Goal: Task Accomplishment & Management: Use online tool/utility

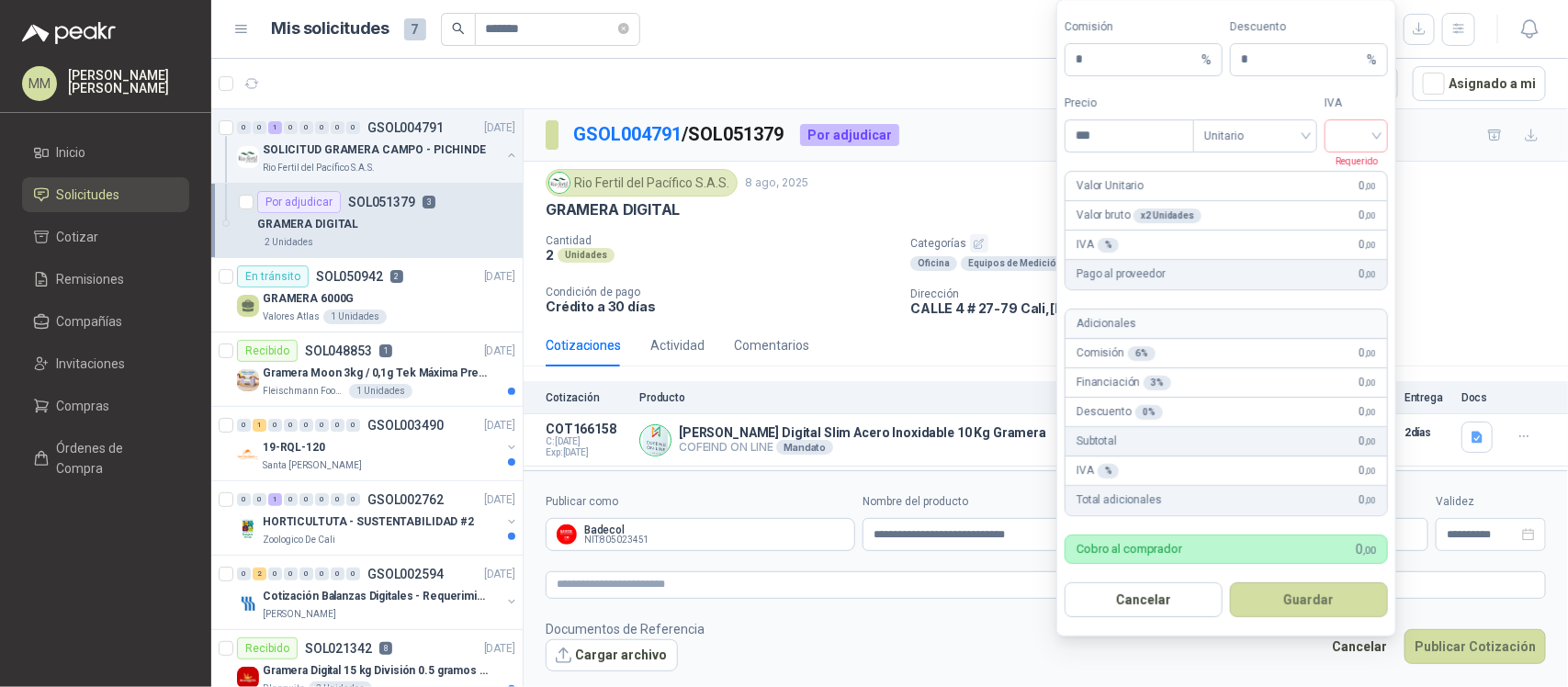
click at [1209, 547] on body "MM [PERSON_NAME] Inicio Solicitudes Cotizar Remisiones Compañías Invitaciones C…" at bounding box center [784, 343] width 1568 height 687
click at [1144, 121] on input "***" at bounding box center [1129, 135] width 128 height 31
click at [1278, 143] on span "Unitario" at bounding box center [1255, 135] width 102 height 27
type input "*********"
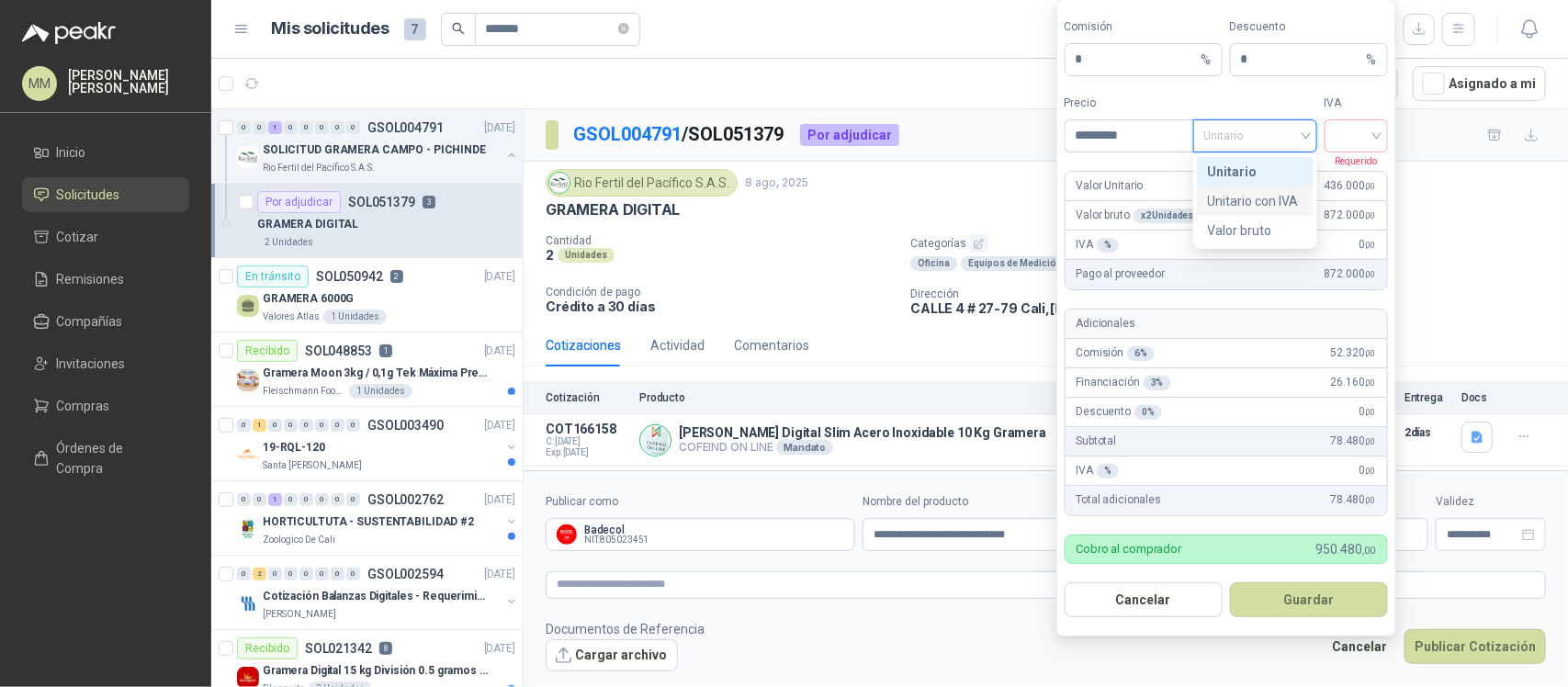
click at [1291, 200] on div "Unitario con IVA" at bounding box center [1255, 200] width 95 height 20
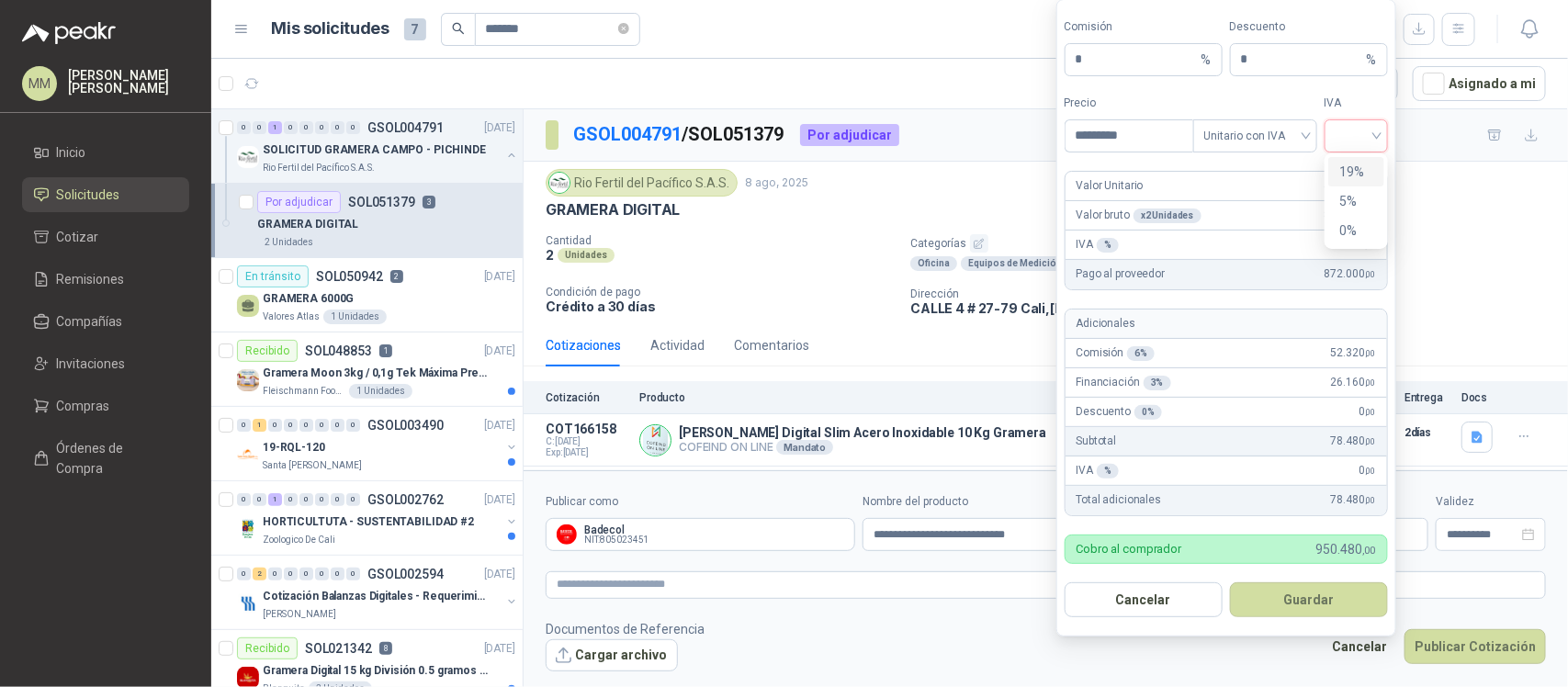
click at [1371, 131] on input "search" at bounding box center [1356, 133] width 42 height 27
click at [1369, 159] on div "19%" at bounding box center [1355, 171] width 56 height 29
click at [1311, 584] on button "Guardar" at bounding box center [1308, 599] width 158 height 35
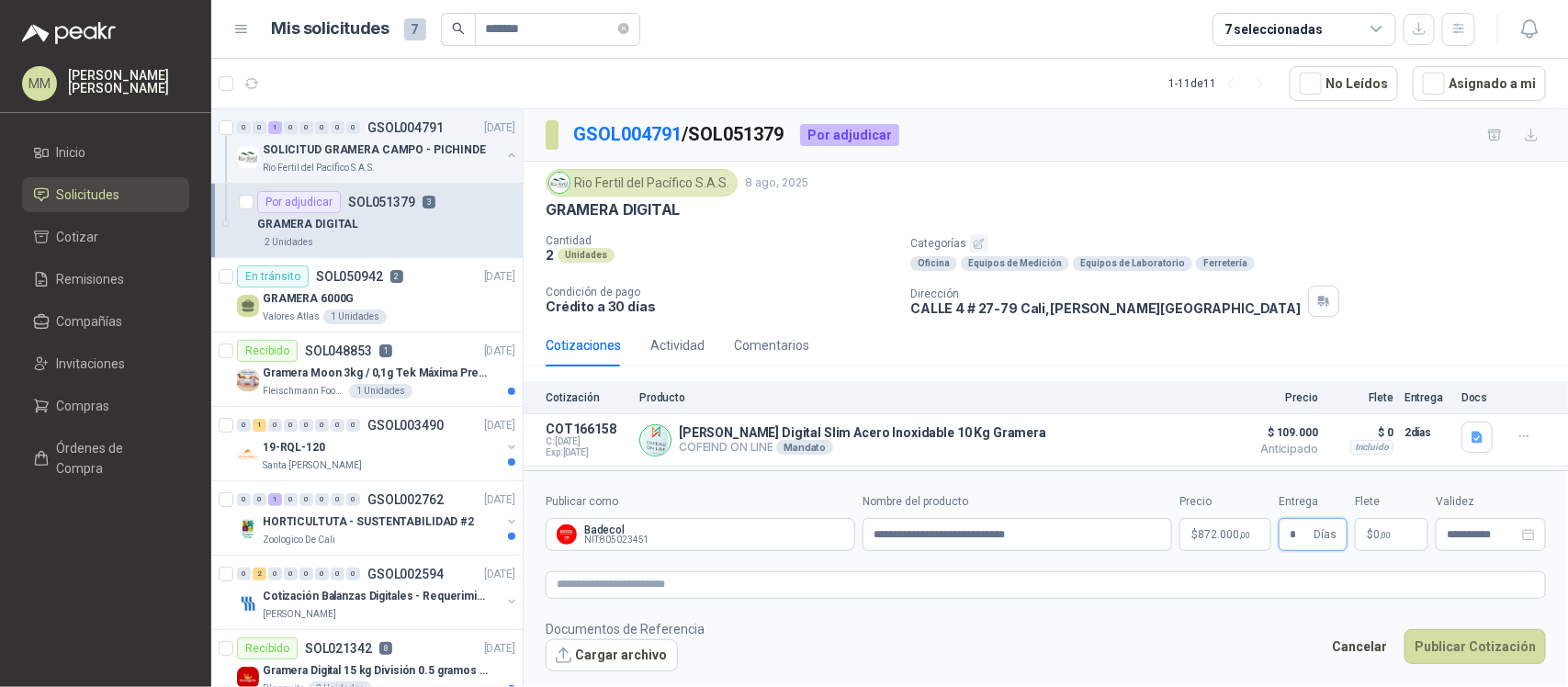
type input "*"
click at [1376, 535] on span "0 ,00" at bounding box center [1382, 535] width 17 height 11
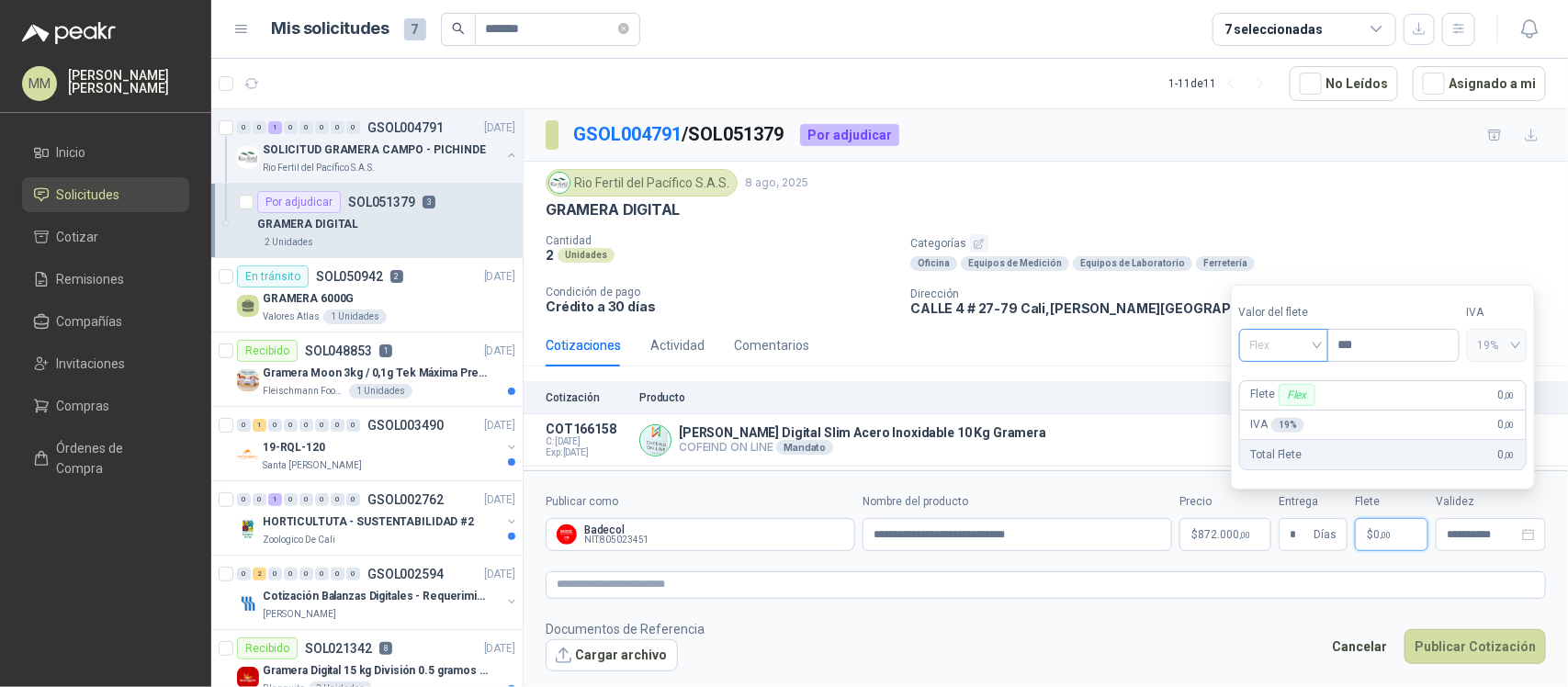
click at [1309, 345] on span "Flex" at bounding box center [1283, 345] width 67 height 27
click at [1301, 405] on div "Incluido" at bounding box center [1286, 413] width 67 height 20
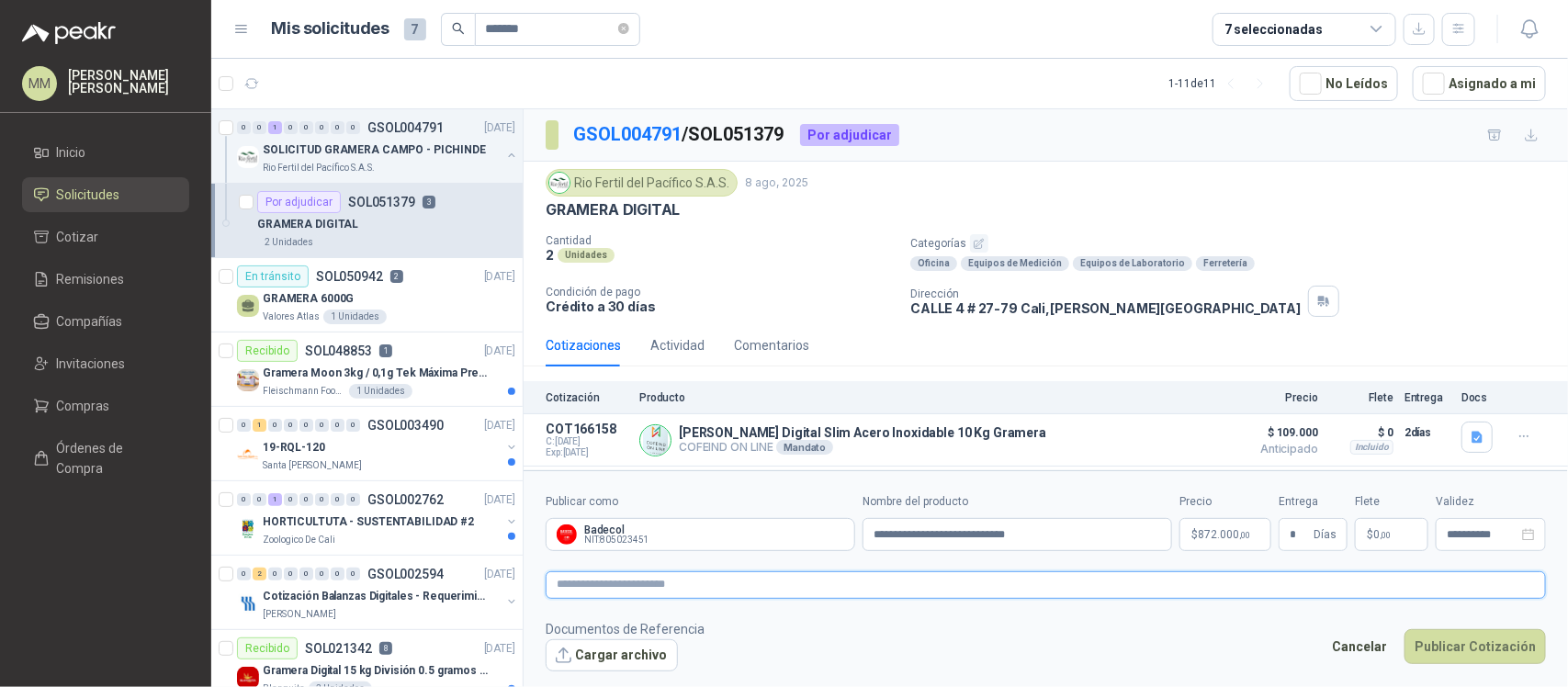
click at [1043, 598] on textarea at bounding box center [1045, 584] width 1000 height 27
click at [1094, 585] on textarea at bounding box center [1045, 584] width 1000 height 27
click at [620, 644] on button "Cargar archivo" at bounding box center [612, 655] width 132 height 33
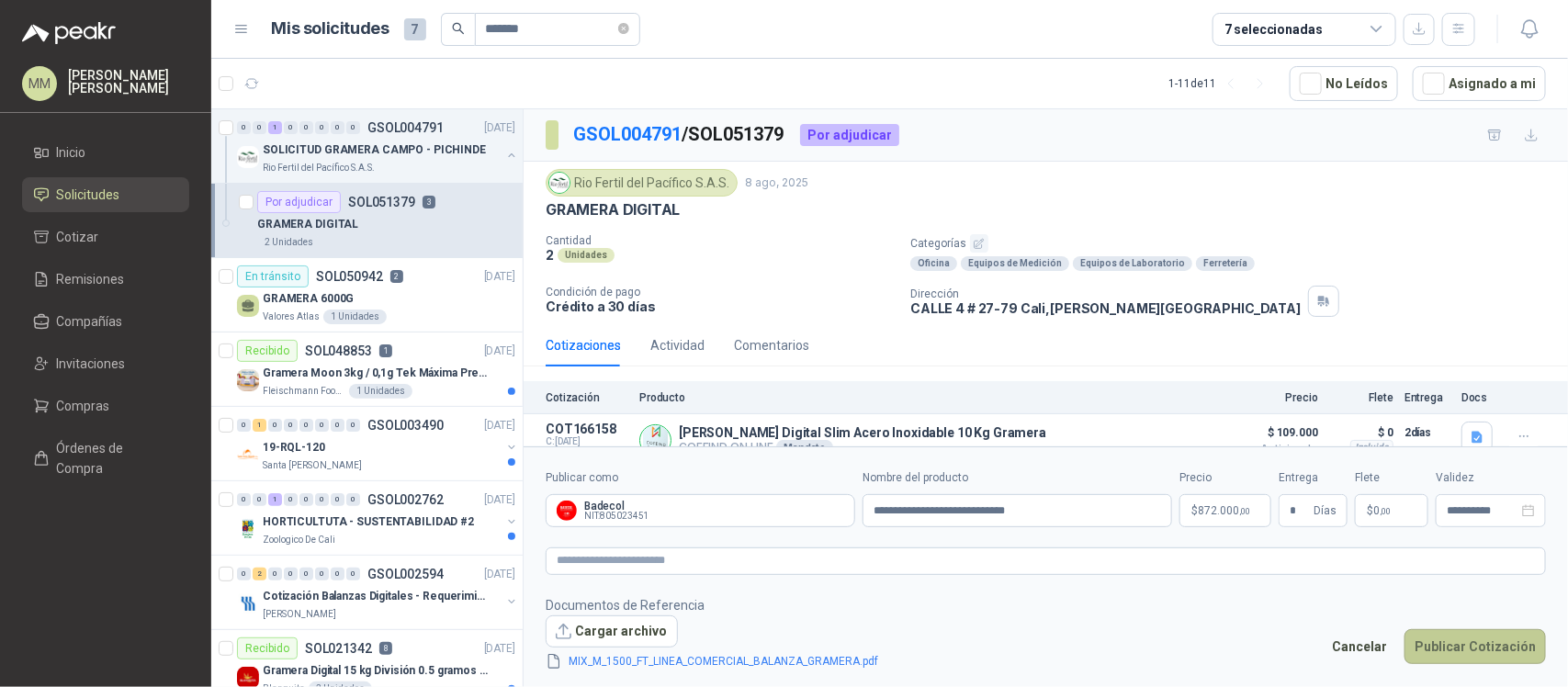
click at [1471, 644] on button "Publicar Cotización" at bounding box center [1475, 646] width 142 height 35
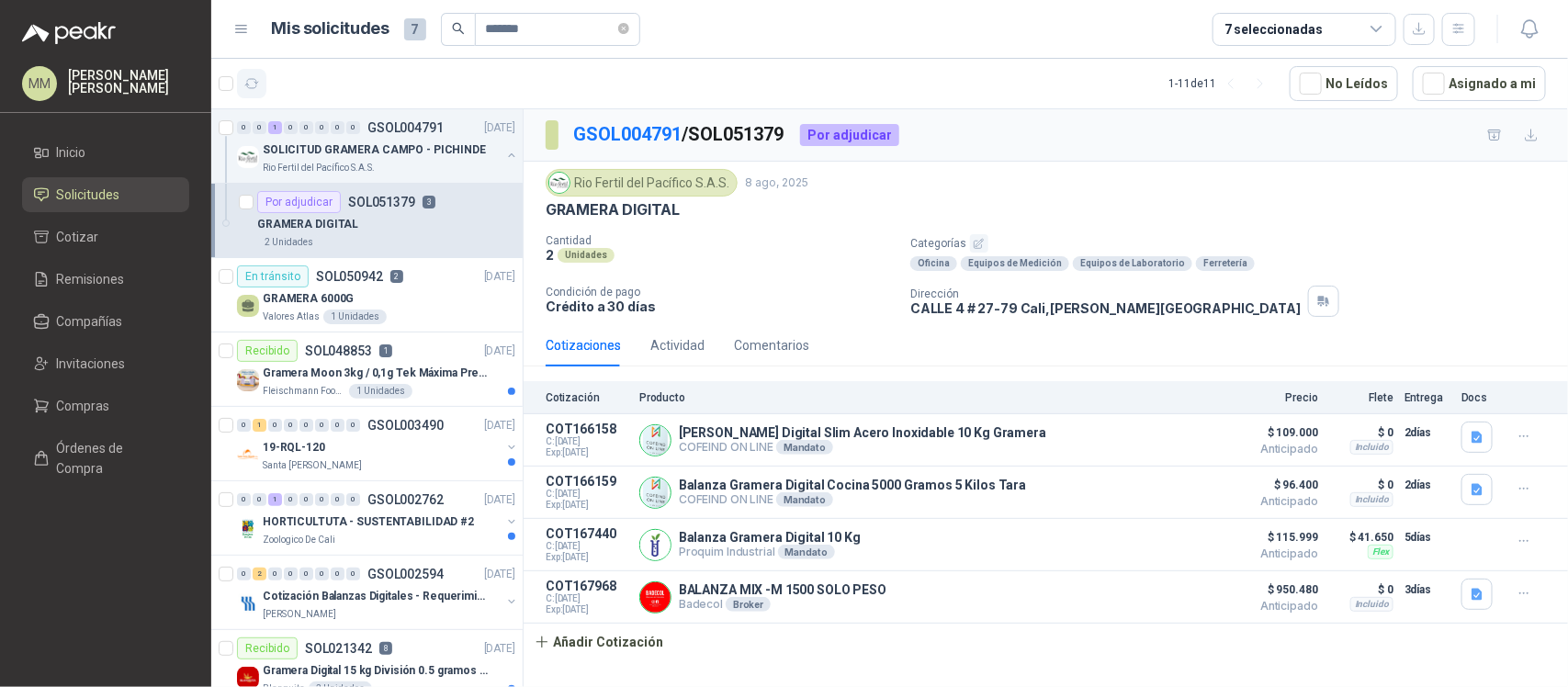
click at [254, 78] on icon "button" at bounding box center [251, 84] width 16 height 16
click at [640, 30] on span "*******" at bounding box center [557, 29] width 165 height 33
click at [629, 30] on icon "close-circle" at bounding box center [624, 28] width 11 height 11
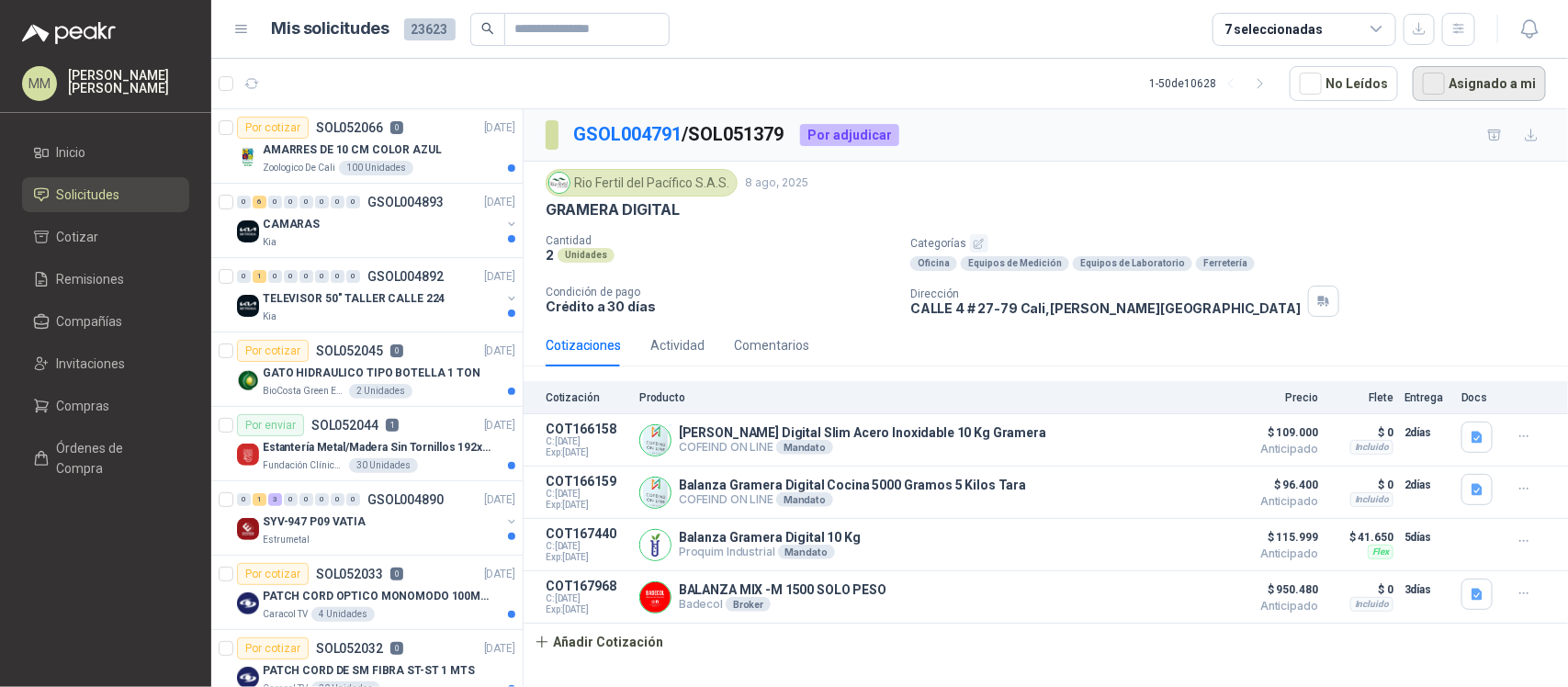
click at [1486, 79] on button "Asignado a mi" at bounding box center [1478, 83] width 133 height 35
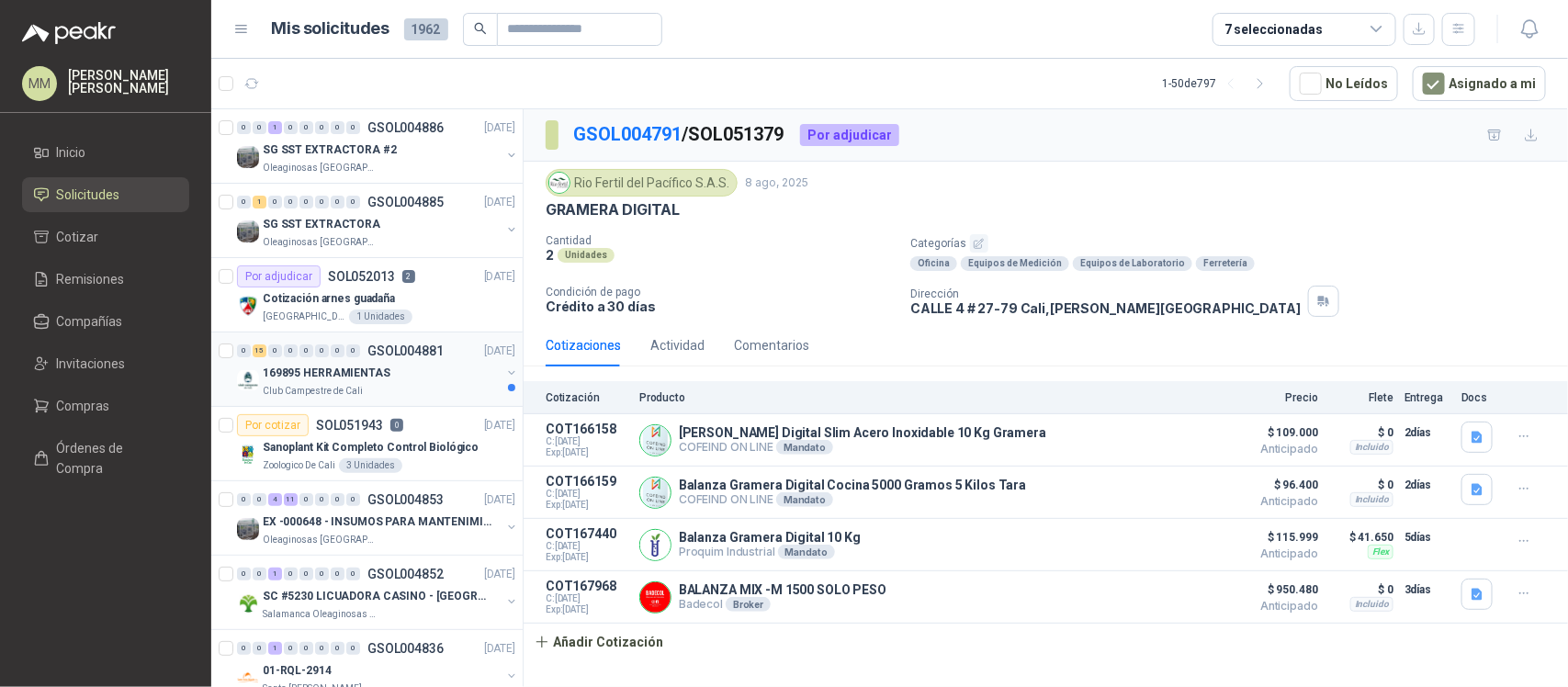
click at [504, 373] on button "button" at bounding box center [511, 373] width 15 height 15
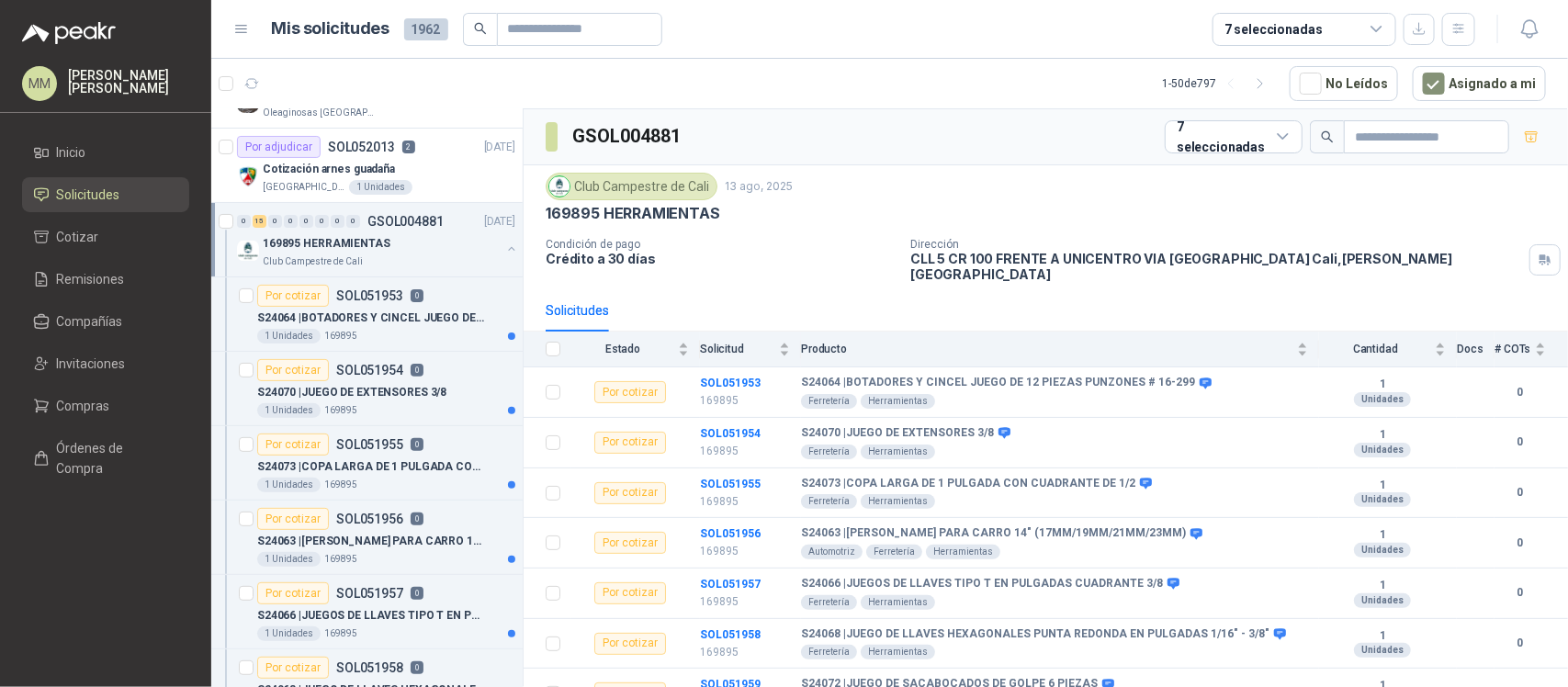
scroll to position [114, 0]
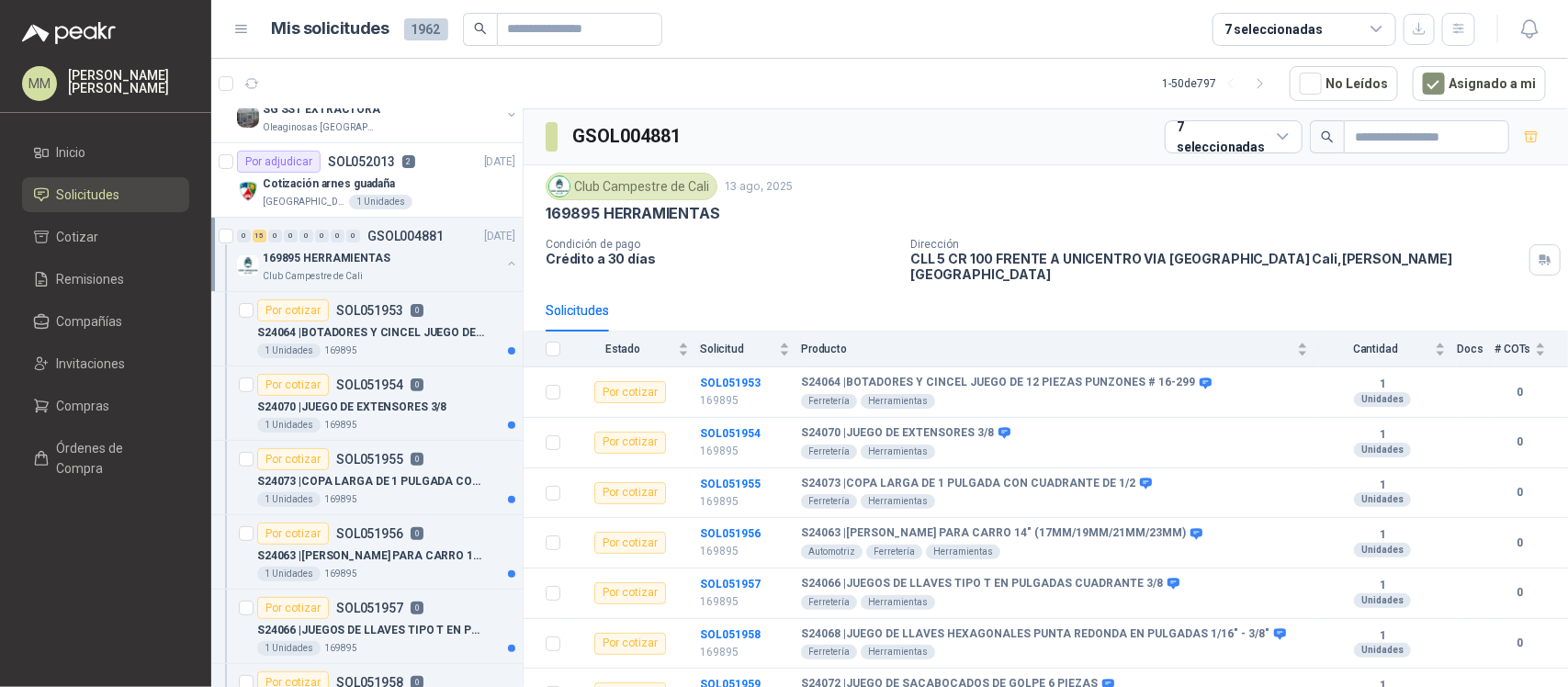
click at [504, 264] on button "button" at bounding box center [511, 264] width 15 height 15
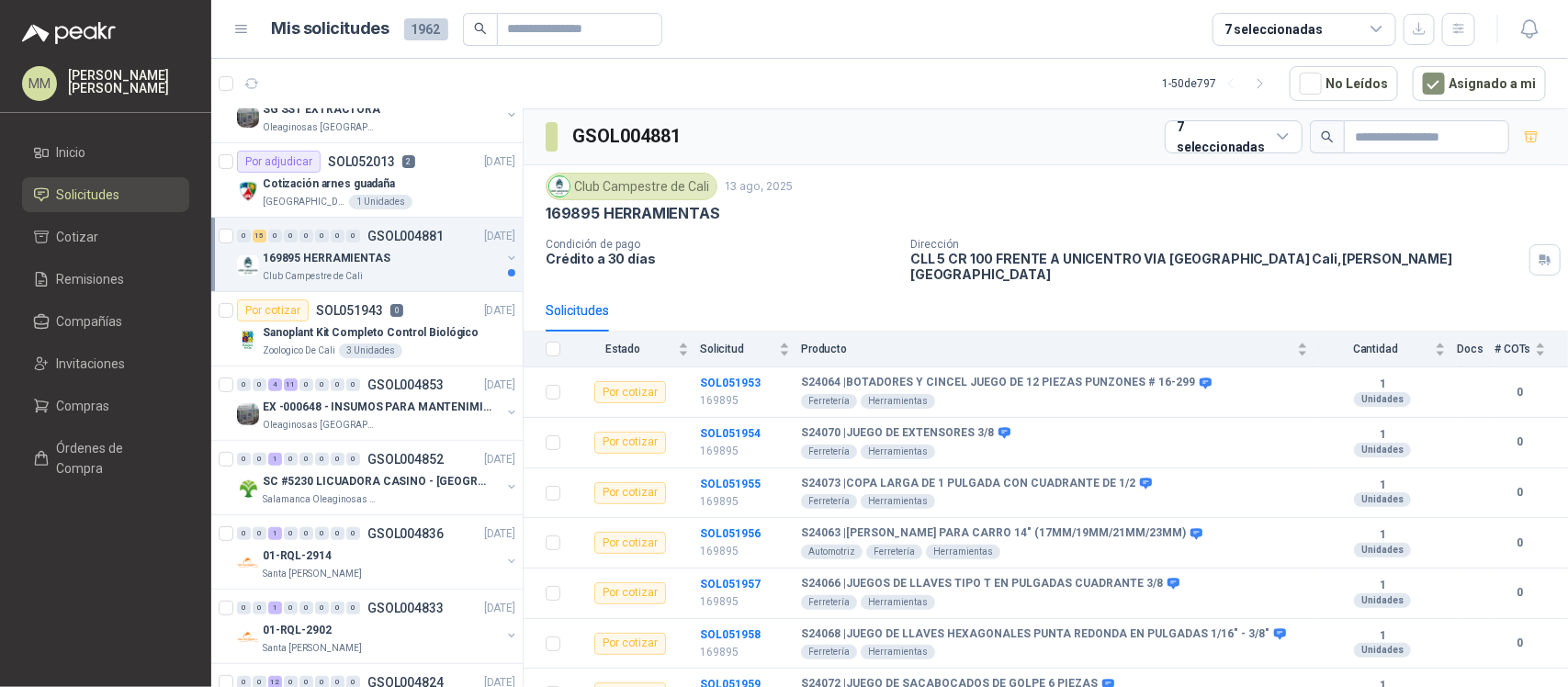
scroll to position [7, 0]
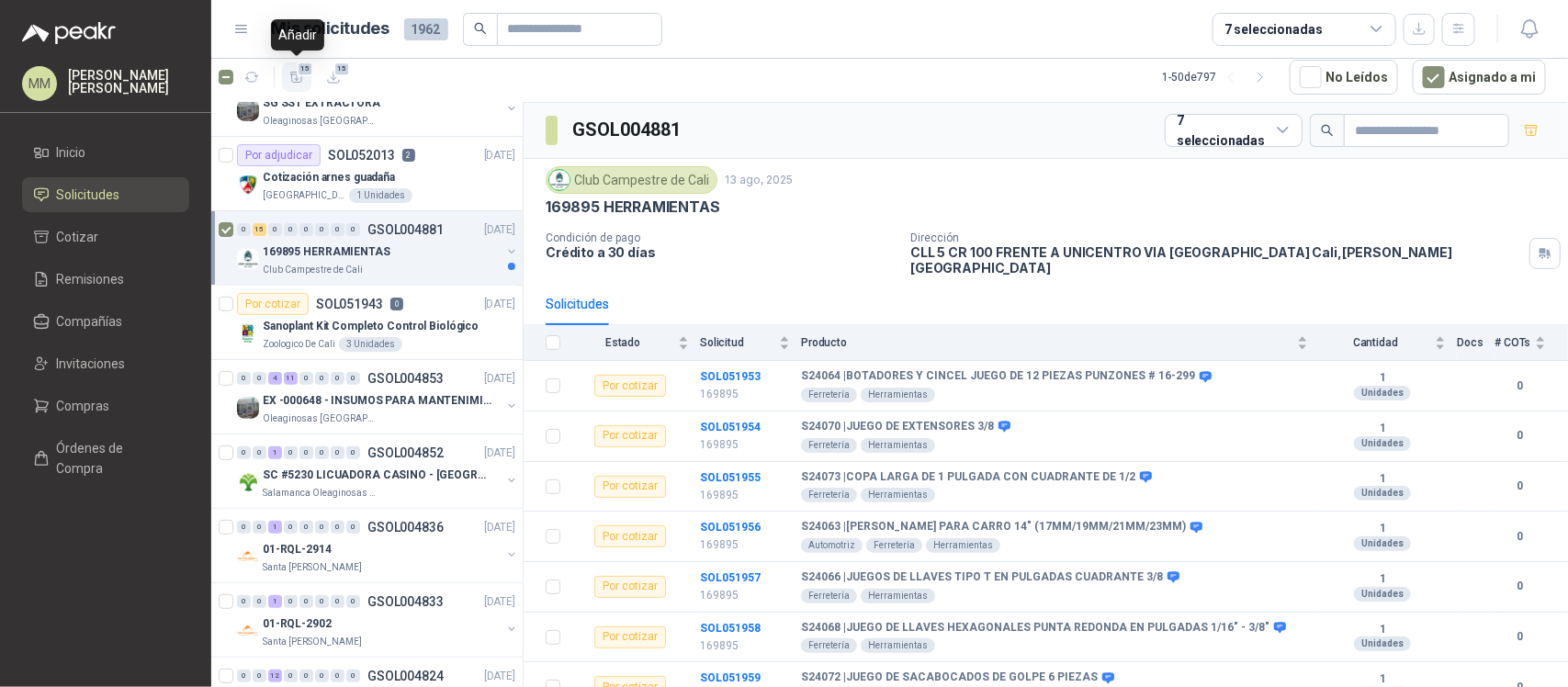
click at [295, 78] on icon "button" at bounding box center [297, 77] width 13 height 10
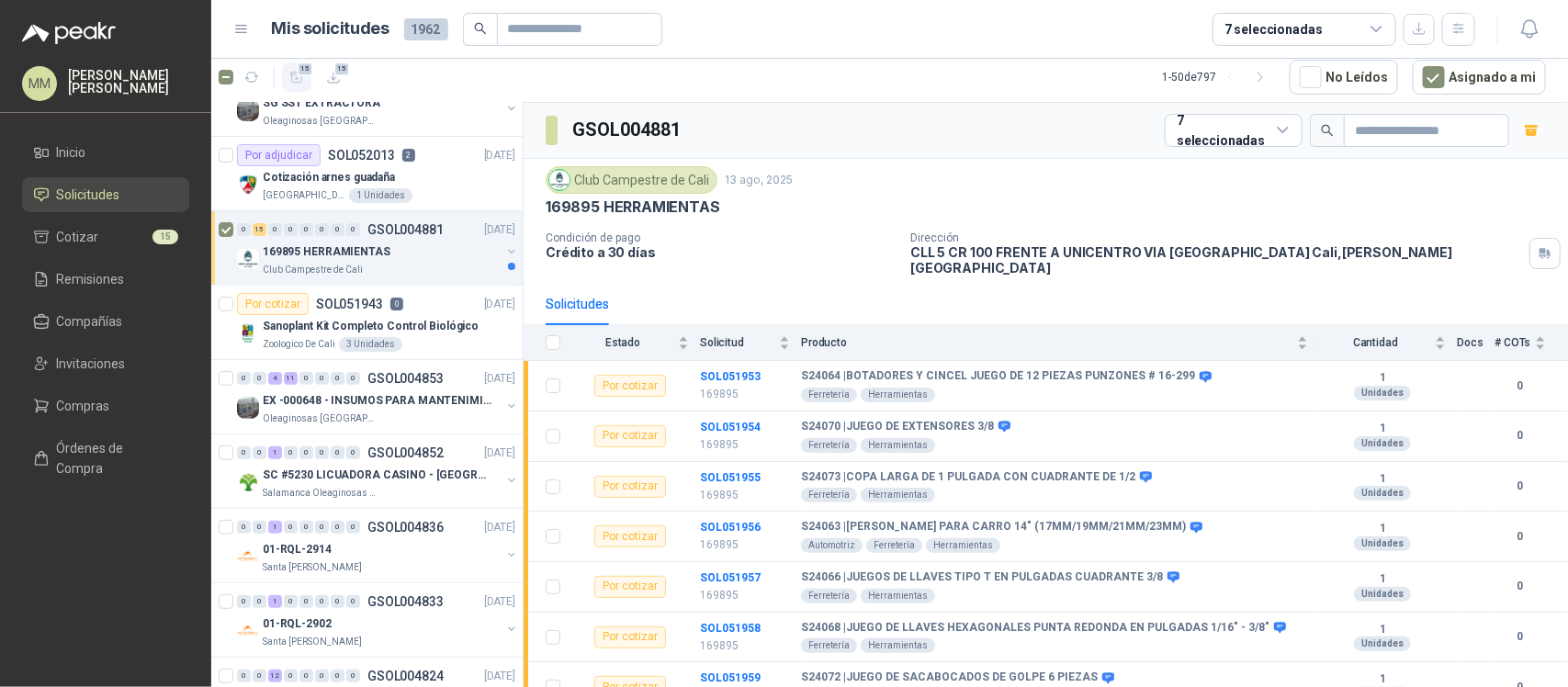
click at [95, 217] on ul "Inicio Solicitudes Cotizar 15 Remisiones Compañías Invitaciones Compras Órdenes…" at bounding box center [105, 314] width 211 height 358
click at [112, 236] on li "Cotizar 15" at bounding box center [106, 236] width 146 height 20
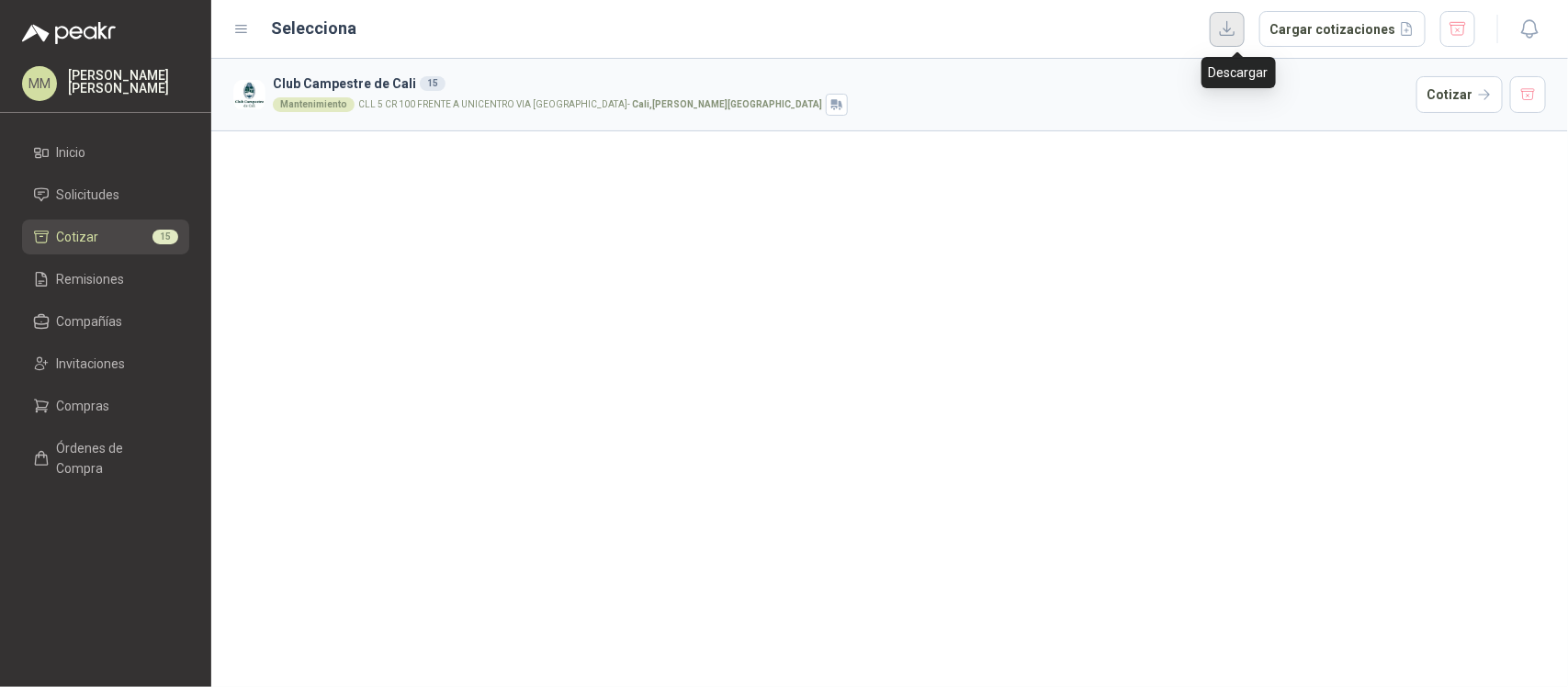
click at [1227, 32] on button "button" at bounding box center [1227, 29] width 35 height 35
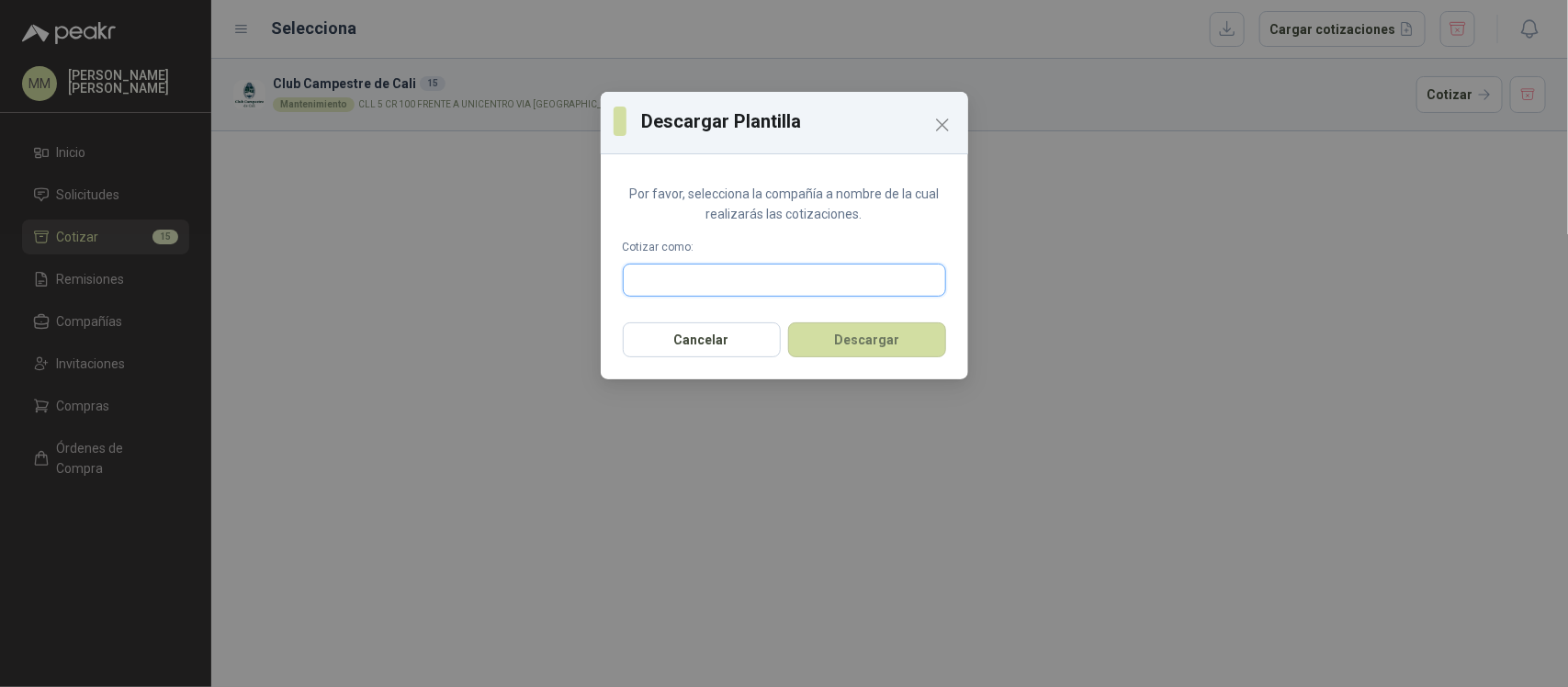
click at [833, 277] on input "text" at bounding box center [784, 280] width 321 height 31
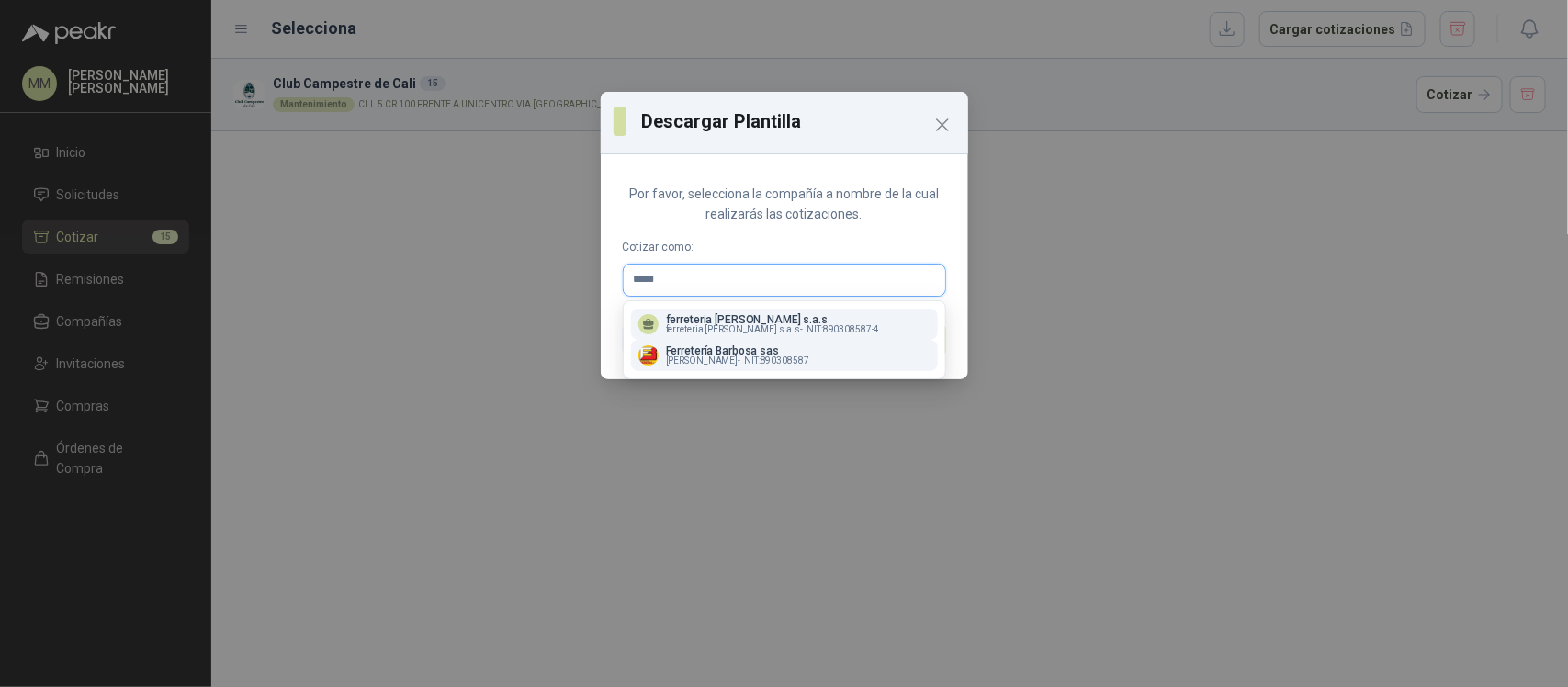
type input "*****"
click at [686, 346] on p "Ferretería Barbosa sas" at bounding box center [737, 351] width 144 height 11
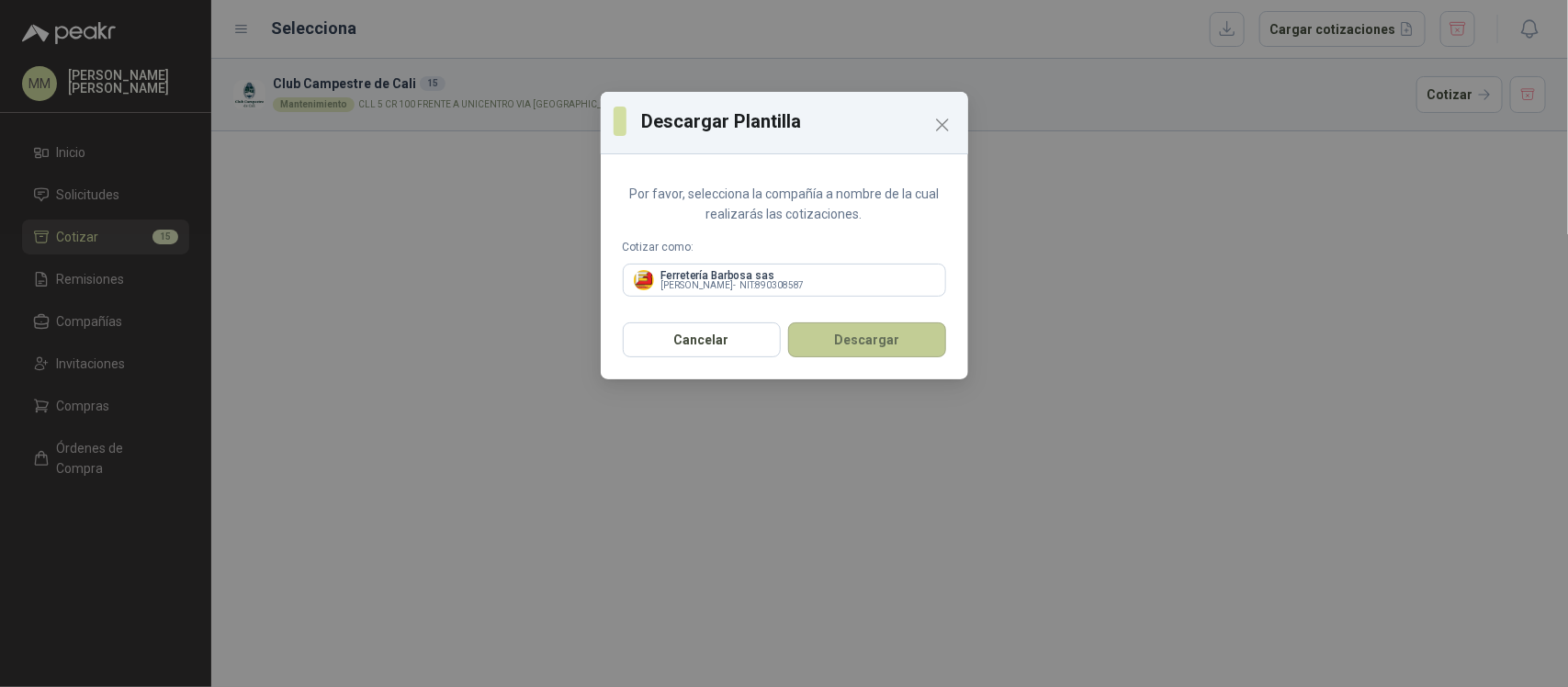
click at [873, 338] on button "Descargar" at bounding box center [867, 339] width 158 height 35
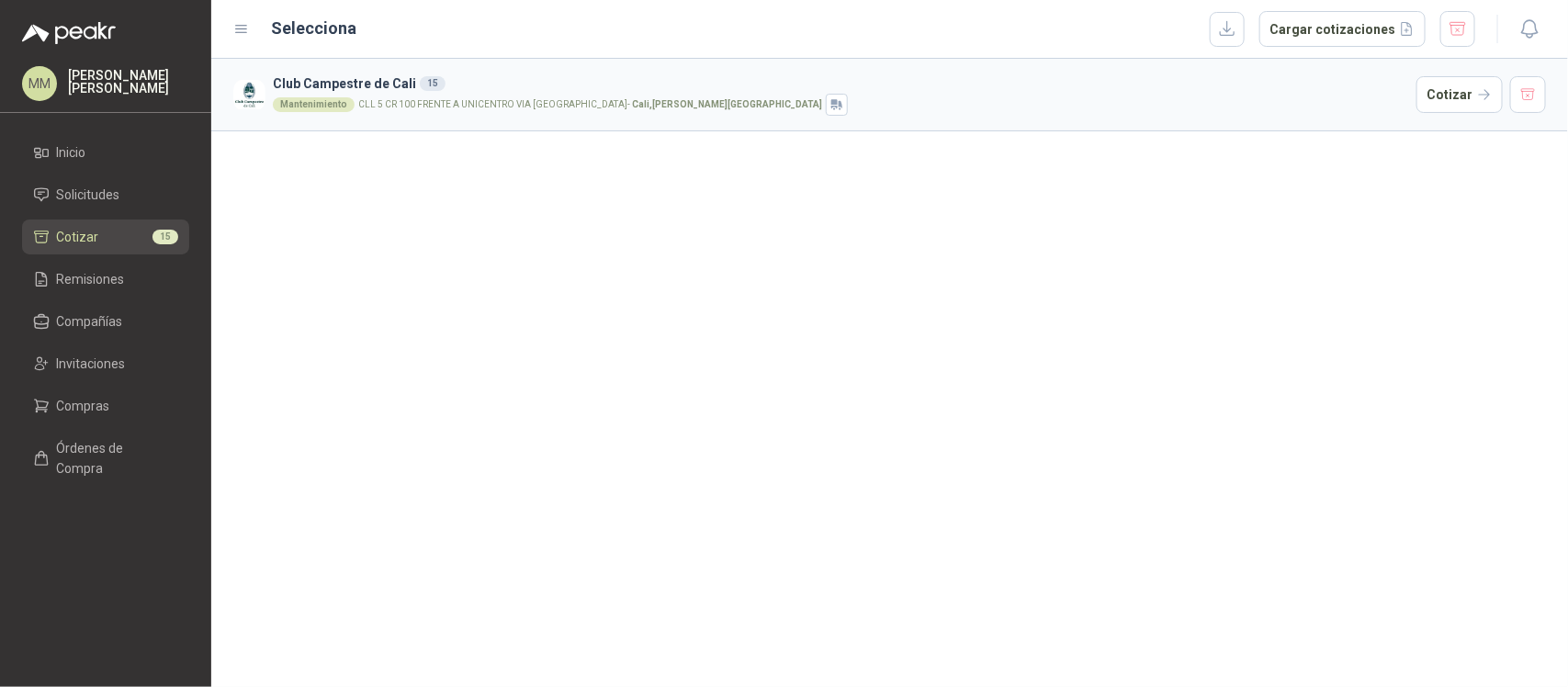
drag, startPoint x: 1403, startPoint y: 284, endPoint x: 1387, endPoint y: 255, distance: 33.1
click at [1403, 284] on div "Club Campestre de Cali 15 Mantenimiento CLL 5 CR 100 FRENTE A UNICENTRO VIA LA …" at bounding box center [888, 372] width 1356 height 628
click at [1238, 29] on button "button" at bounding box center [1227, 29] width 35 height 35
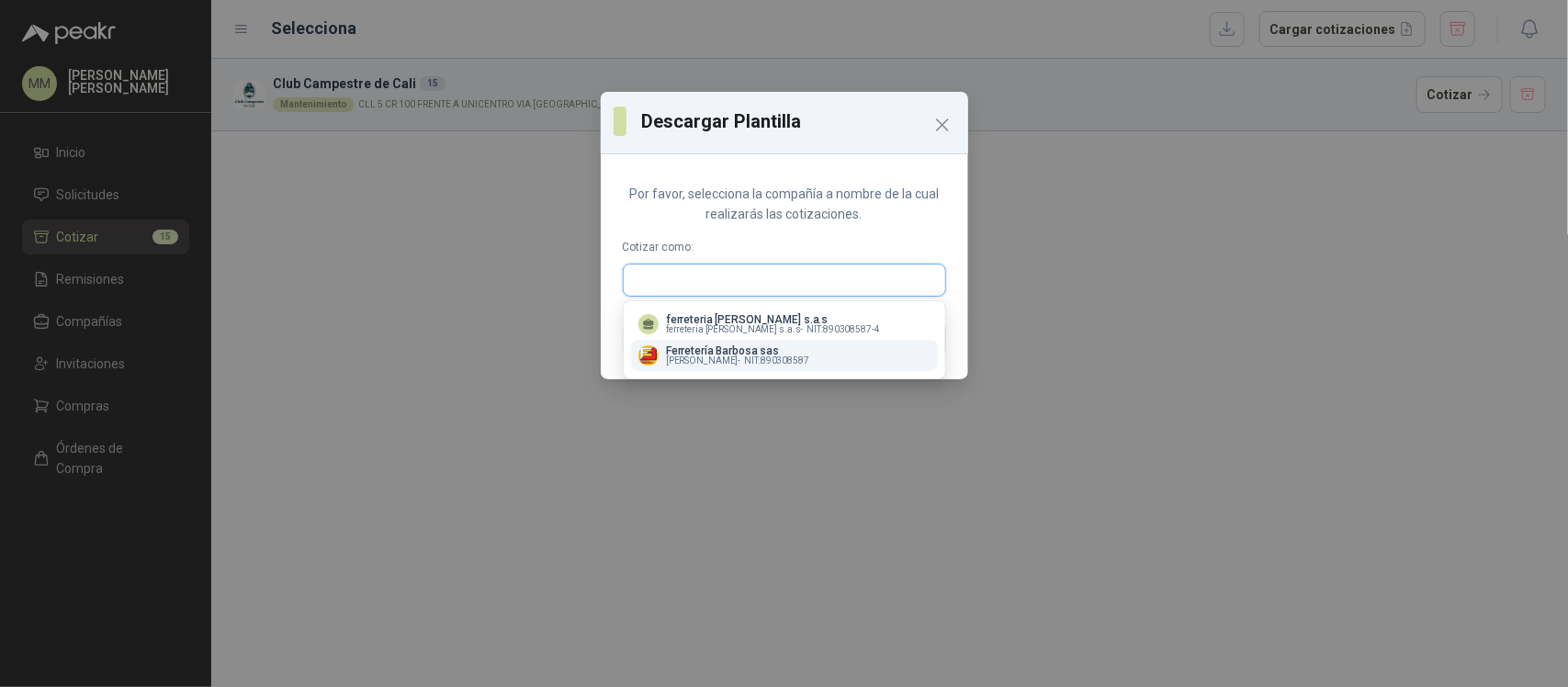
click at [765, 290] on input "text" at bounding box center [784, 280] width 321 height 31
type input "*********"
click at [745, 331] on span "Leonardo Zapata Jordán -" at bounding box center [739, 330] width 148 height 9
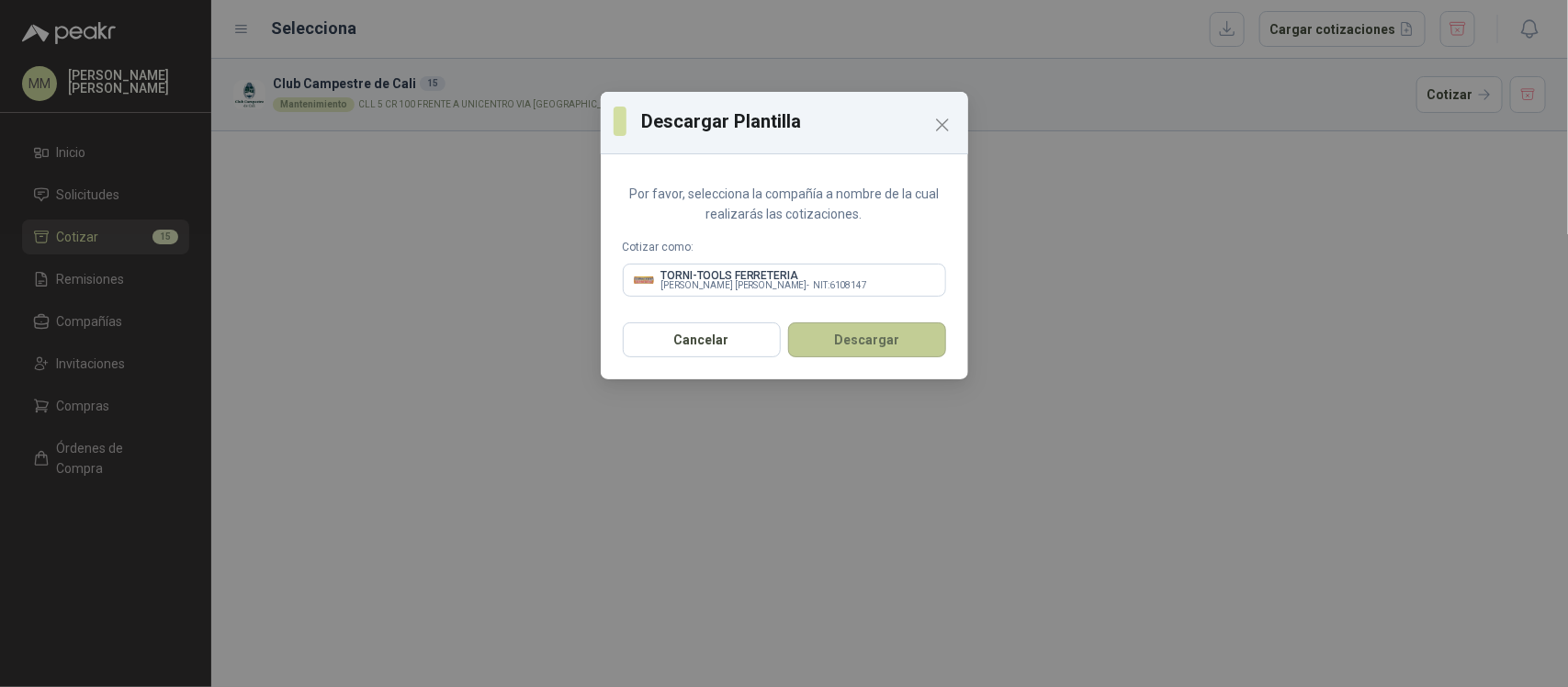
click at [893, 342] on button "Descargar" at bounding box center [867, 339] width 158 height 35
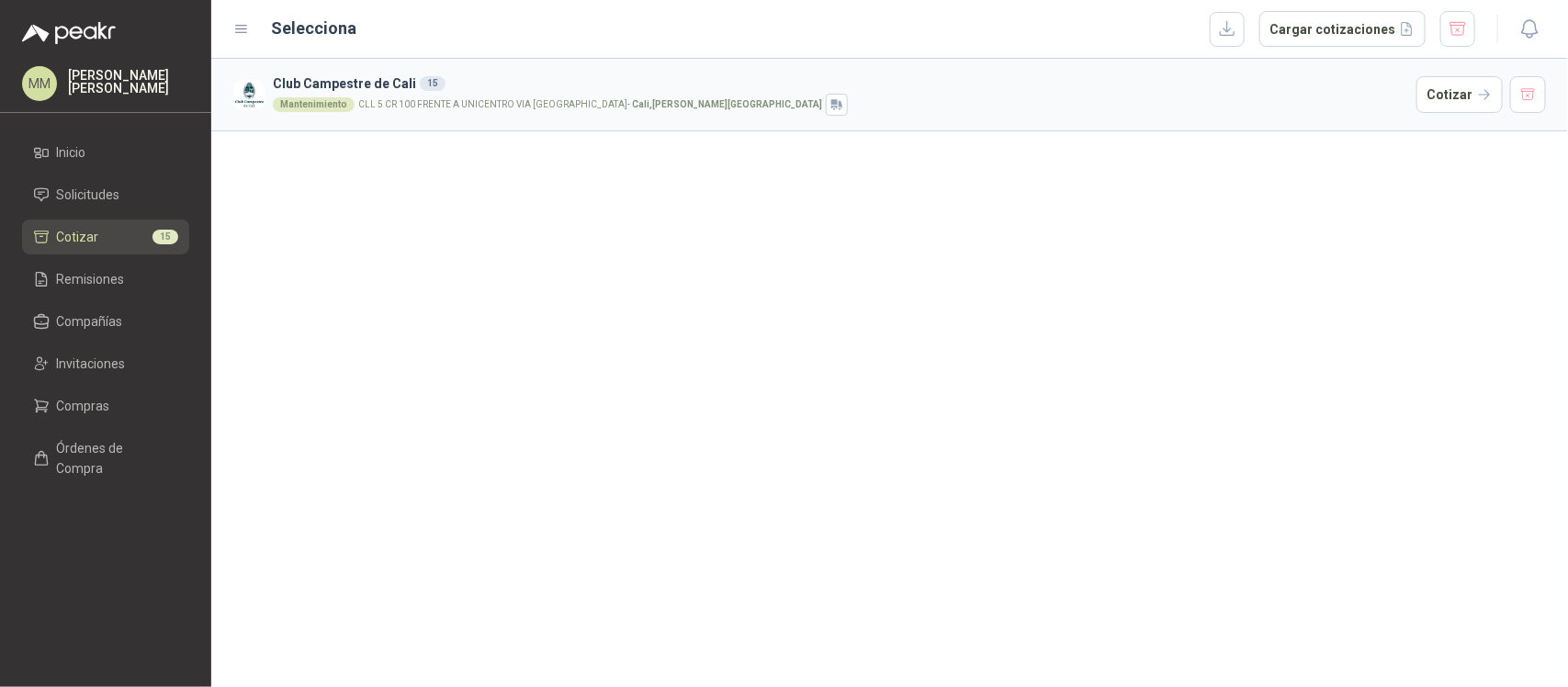
click at [1031, 438] on div "Club Campestre de Cali 15 Mantenimiento CLL 5 CR 100 FRENTE A UNICENTRO VIA LA …" at bounding box center [888, 372] width 1356 height 628
click at [1537, 102] on button "button" at bounding box center [1527, 94] width 37 height 37
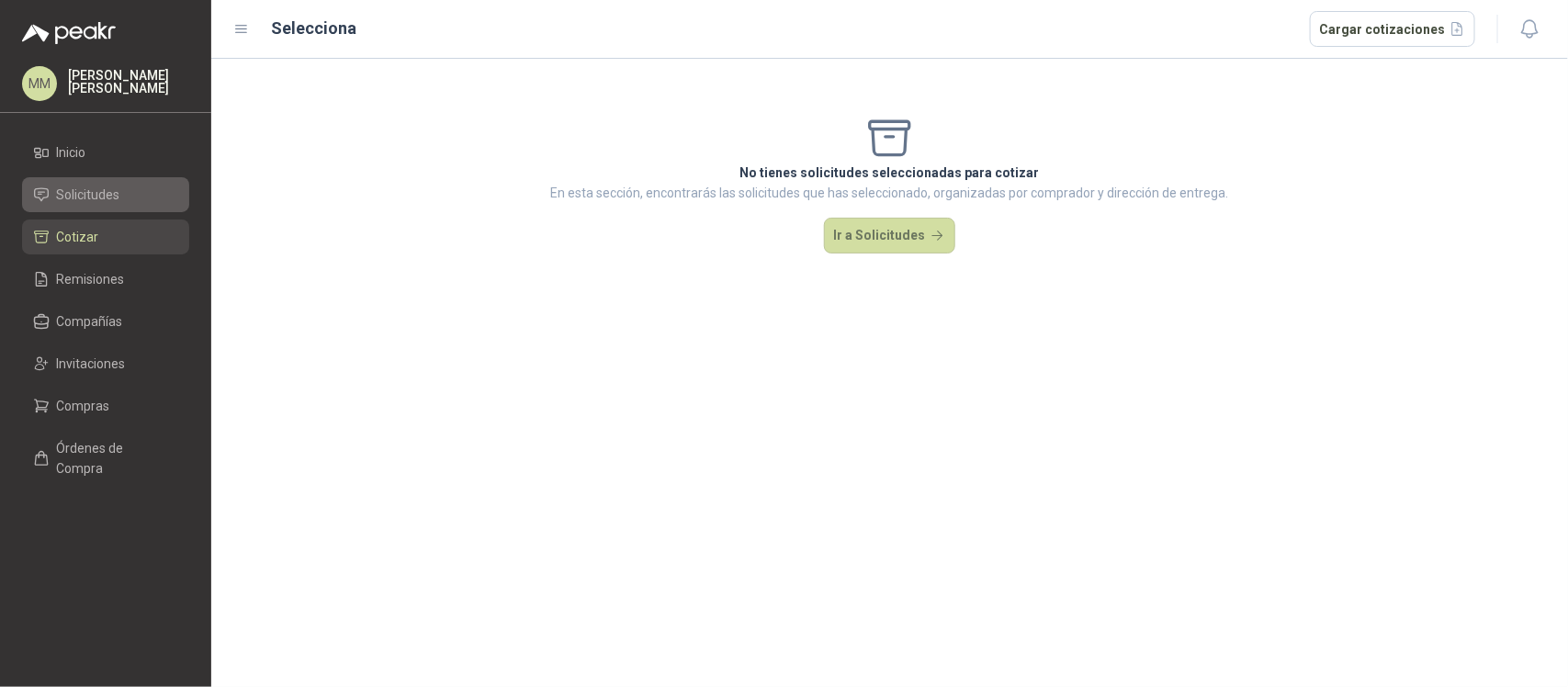
click at [76, 202] on span "Solicitudes" at bounding box center [88, 194] width 63 height 20
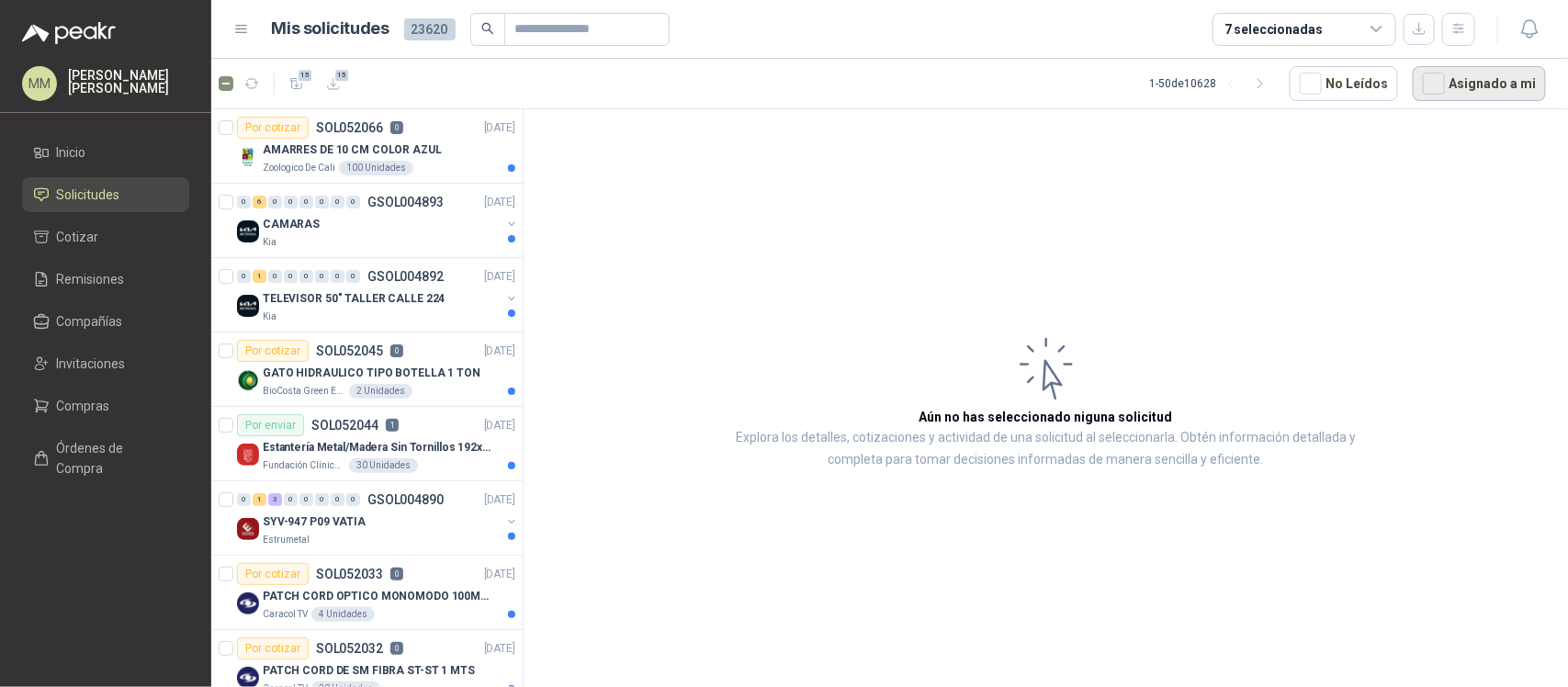
click at [1489, 82] on button "Asignado a mi" at bounding box center [1478, 83] width 133 height 35
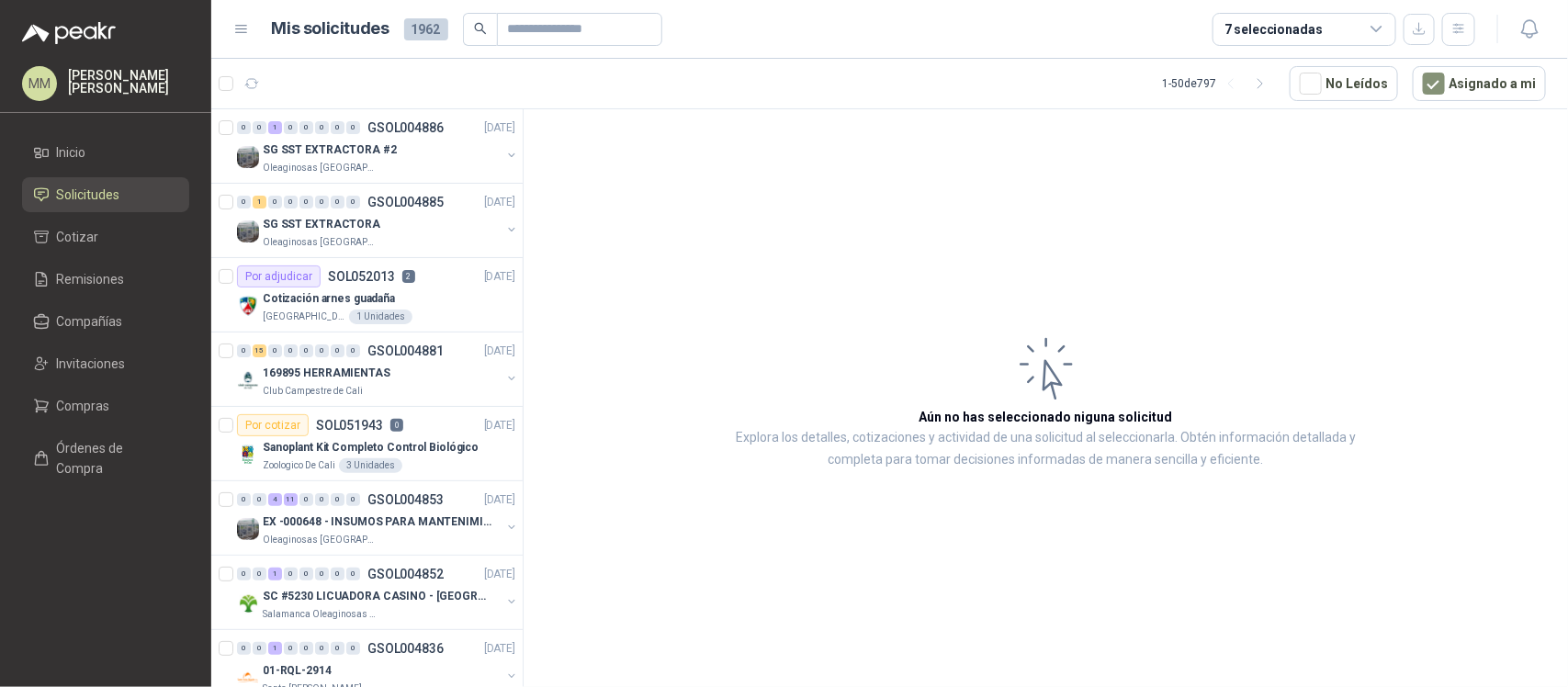
click at [1169, 282] on article "Aún no has seleccionado niguna solicitud Explora los detalles, cotizaciones y a…" at bounding box center [1045, 402] width 1044 height 584
click at [1087, 333] on article "Aún no has seleccionado niguna solicitud Explora los detalles, cotizaciones y a…" at bounding box center [1045, 402] width 1044 height 584
click at [504, 227] on button "button" at bounding box center [511, 230] width 15 height 15
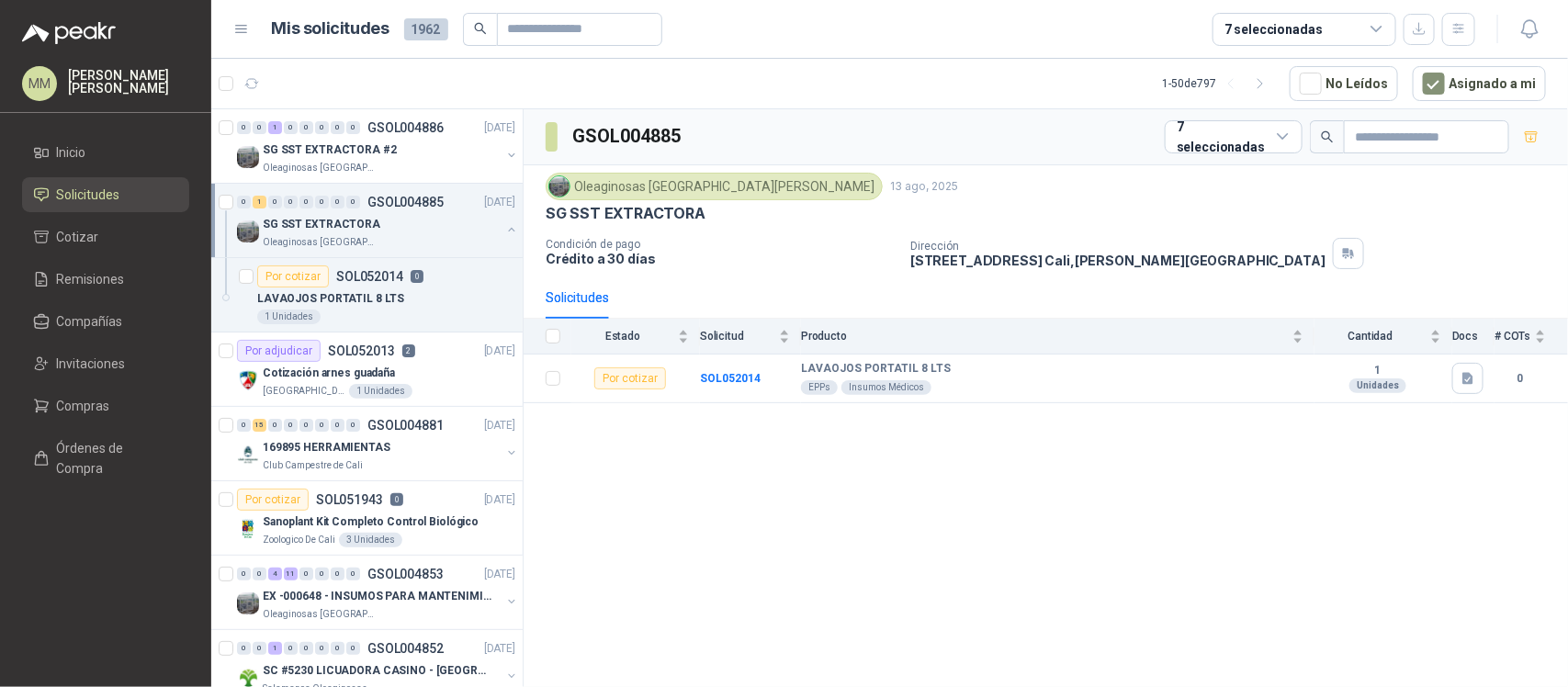
click at [1218, 503] on div "GSOL004885 7 seleccionadas Oleaginosas San Fernando 13 ago, 2025 SG SST EXTRACT…" at bounding box center [1045, 402] width 1044 height 584
click at [258, 103] on article "1 - 50 de 797 No Leídos Asignado a mi" at bounding box center [888, 83] width 1356 height 49
click at [253, 89] on icon "button" at bounding box center [251, 84] width 16 height 16
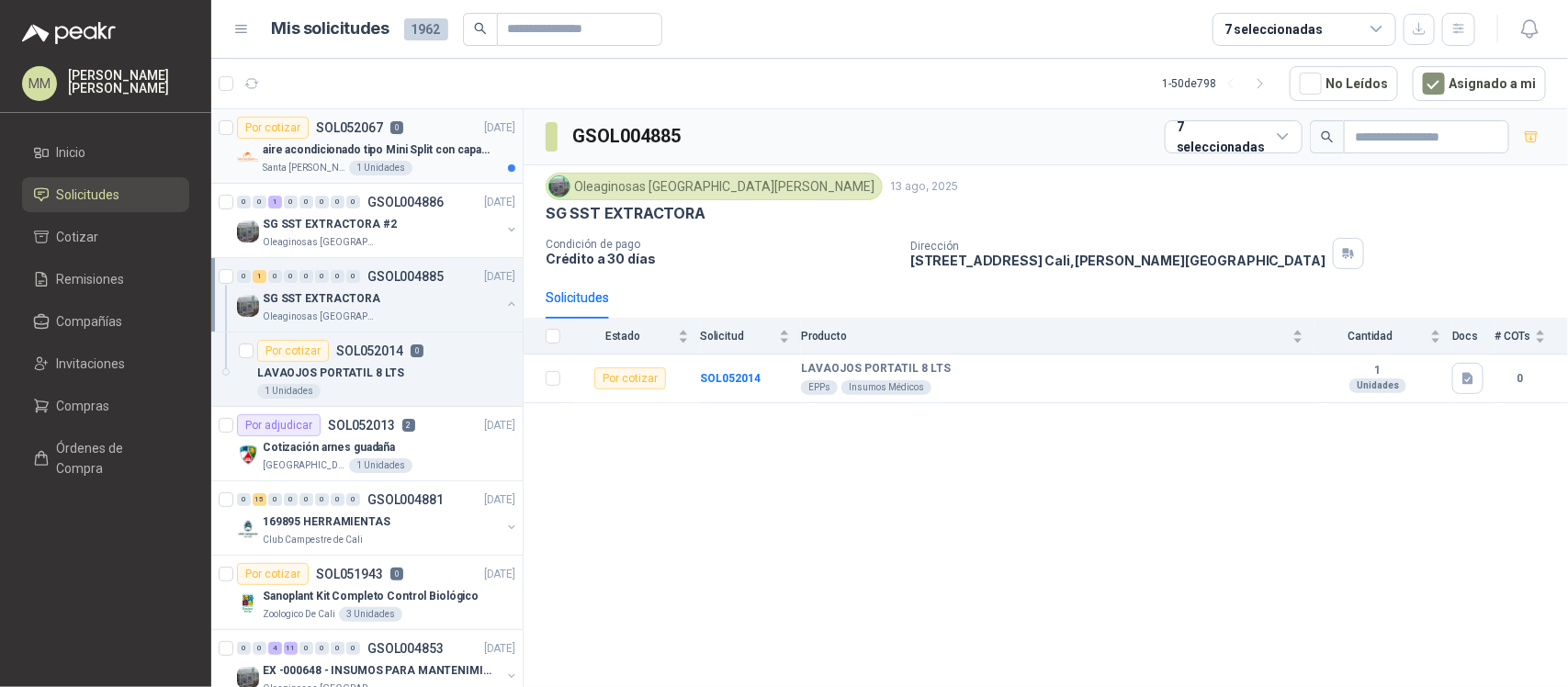
click at [439, 135] on div "Por cotizar SOL052067 0 13/08/25" at bounding box center [376, 127] width 278 height 22
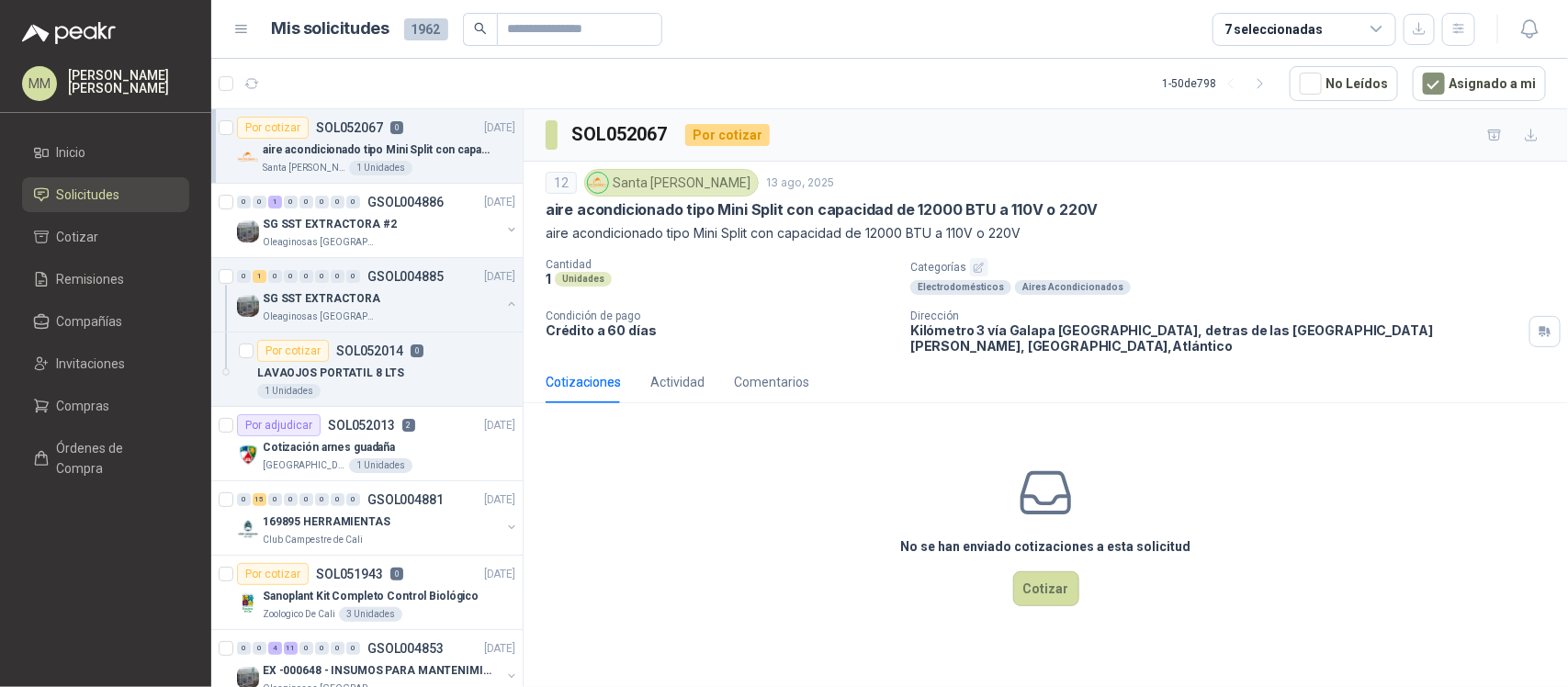
click at [1154, 381] on div "Cotizaciones Actividad Comentarios" at bounding box center [1045, 382] width 1000 height 43
